Goal: Information Seeking & Learning: Learn about a topic

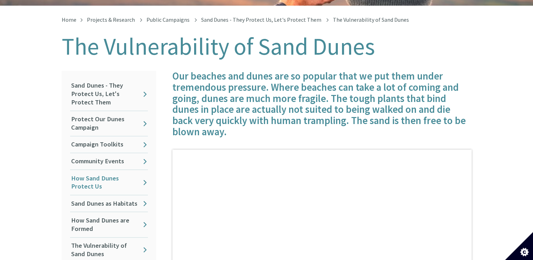
scroll to position [175, 0]
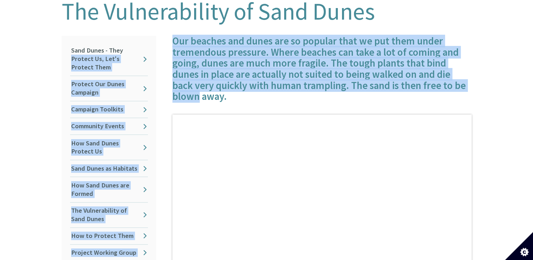
drag, startPoint x: 191, startPoint y: 50, endPoint x: 518, endPoint y: 80, distance: 328.1
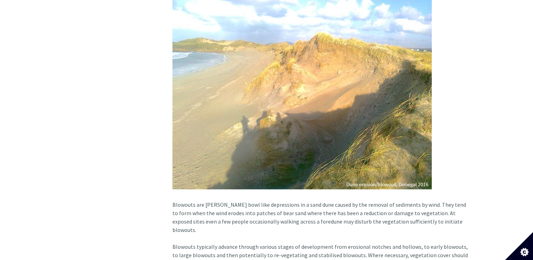
scroll to position [876, 0]
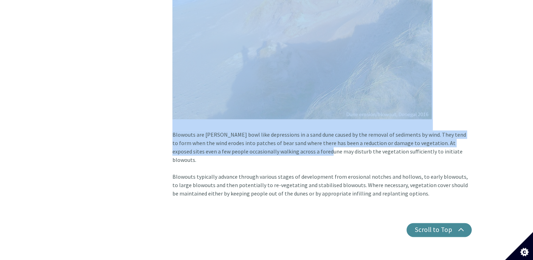
drag, startPoint x: 198, startPoint y: 126, endPoint x: 304, endPoint y: 138, distance: 106.5
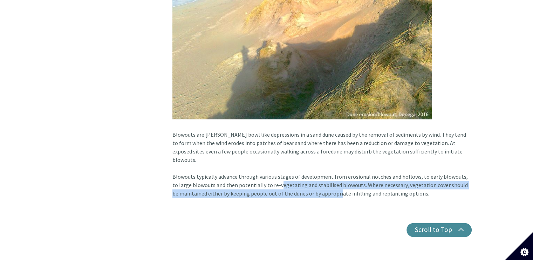
drag, startPoint x: 270, startPoint y: 170, endPoint x: 354, endPoint y: 179, distance: 84.5
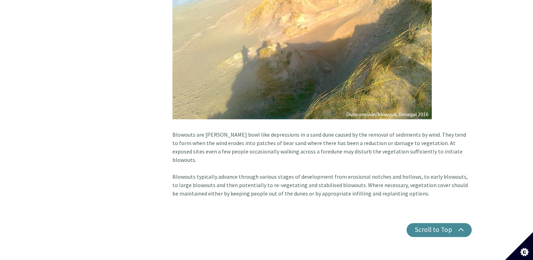
drag, startPoint x: 379, startPoint y: 165, endPoint x: 330, endPoint y: 168, distance: 49.1
drag, startPoint x: 239, startPoint y: 163, endPoint x: 192, endPoint y: 159, distance: 47.1
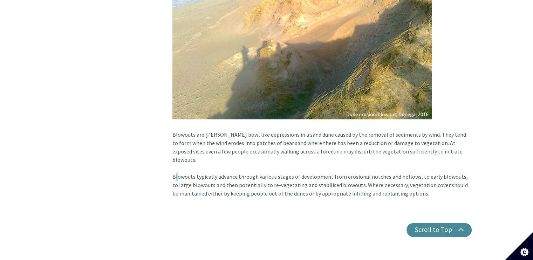
drag, startPoint x: 172, startPoint y: 161, endPoint x: 177, endPoint y: 165, distance: 6.7
drag, startPoint x: 209, startPoint y: 170, endPoint x: 250, endPoint y: 172, distance: 41.7
drag, startPoint x: 353, startPoint y: 177, endPoint x: 443, endPoint y: 165, distance: 90.6
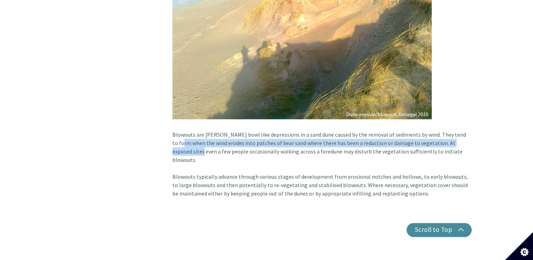
drag, startPoint x: 474, startPoint y: 134, endPoint x: 467, endPoint y: 126, distance: 10.5
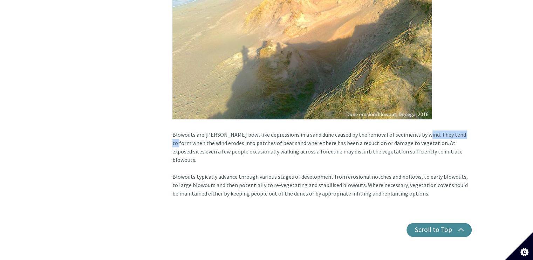
drag, startPoint x: 457, startPoint y: 125, endPoint x: 390, endPoint y: 126, distance: 67.6
drag, startPoint x: 302, startPoint y: 133, endPoint x: 268, endPoint y: 132, distance: 33.6
drag, startPoint x: 211, startPoint y: 131, endPoint x: 196, endPoint y: 131, distance: 14.7
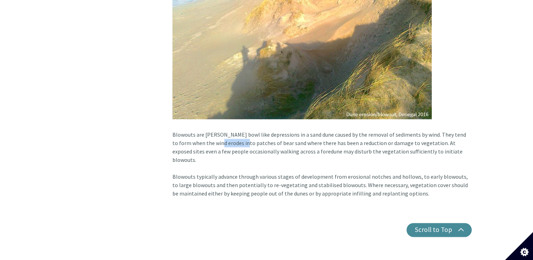
drag, startPoint x: 173, startPoint y: 131, endPoint x: 207, endPoint y: 139, distance: 35.7
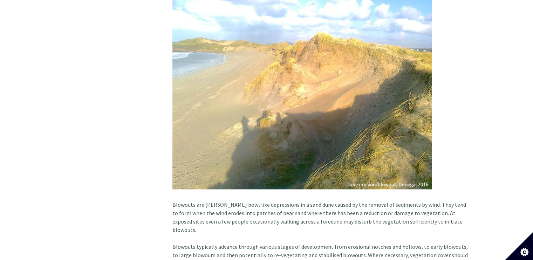
scroll to position [841, 0]
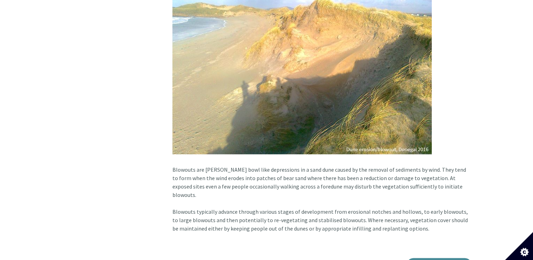
drag, startPoint x: 307, startPoint y: 190, endPoint x: 424, endPoint y: 212, distance: 119.4
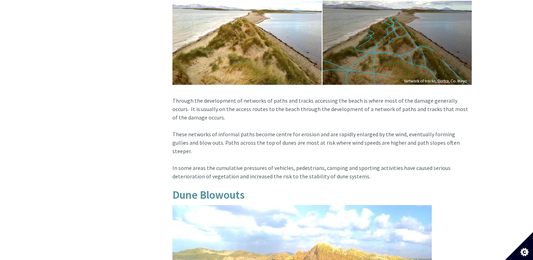
scroll to position [771, 0]
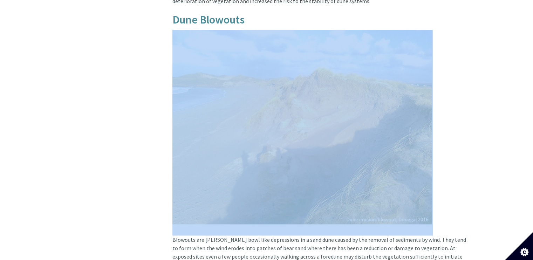
drag, startPoint x: 171, startPoint y: 228, endPoint x: 381, endPoint y: 214, distance: 210.3
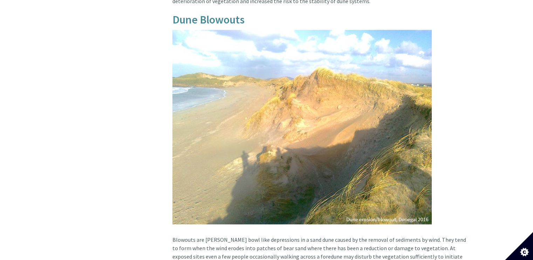
drag, startPoint x: 241, startPoint y: 229, endPoint x: 213, endPoint y: 229, distance: 27.7
drag, startPoint x: 200, startPoint y: 232, endPoint x: 234, endPoint y: 230, distance: 34.0
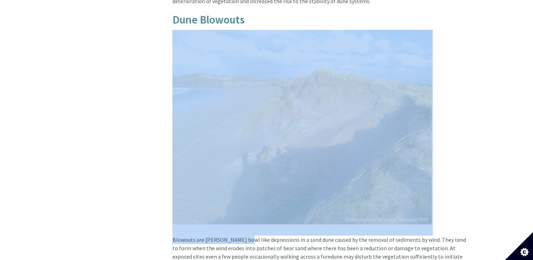
drag, startPoint x: 240, startPoint y: 229, endPoint x: 287, endPoint y: 223, distance: 47.0
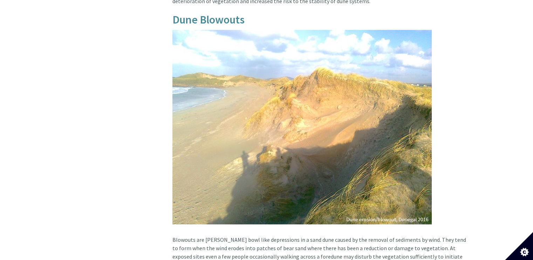
drag, startPoint x: 293, startPoint y: 230, endPoint x: 334, endPoint y: 232, distance: 41.4
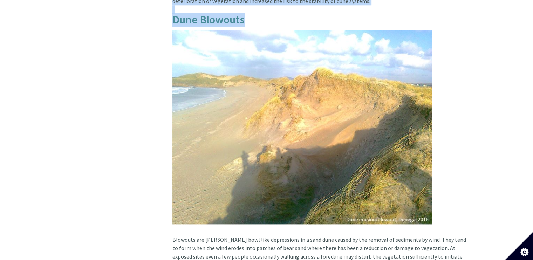
drag, startPoint x: 156, startPoint y: 223, endPoint x: 387, endPoint y: 196, distance: 232.4
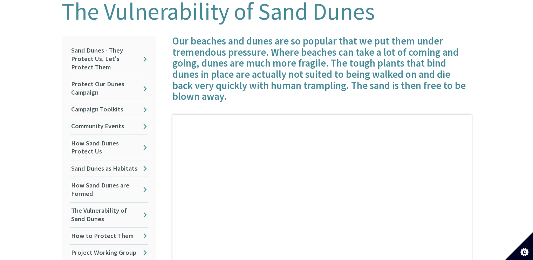
scroll to position [0, 0]
